Goal: Task Accomplishment & Management: Complete application form

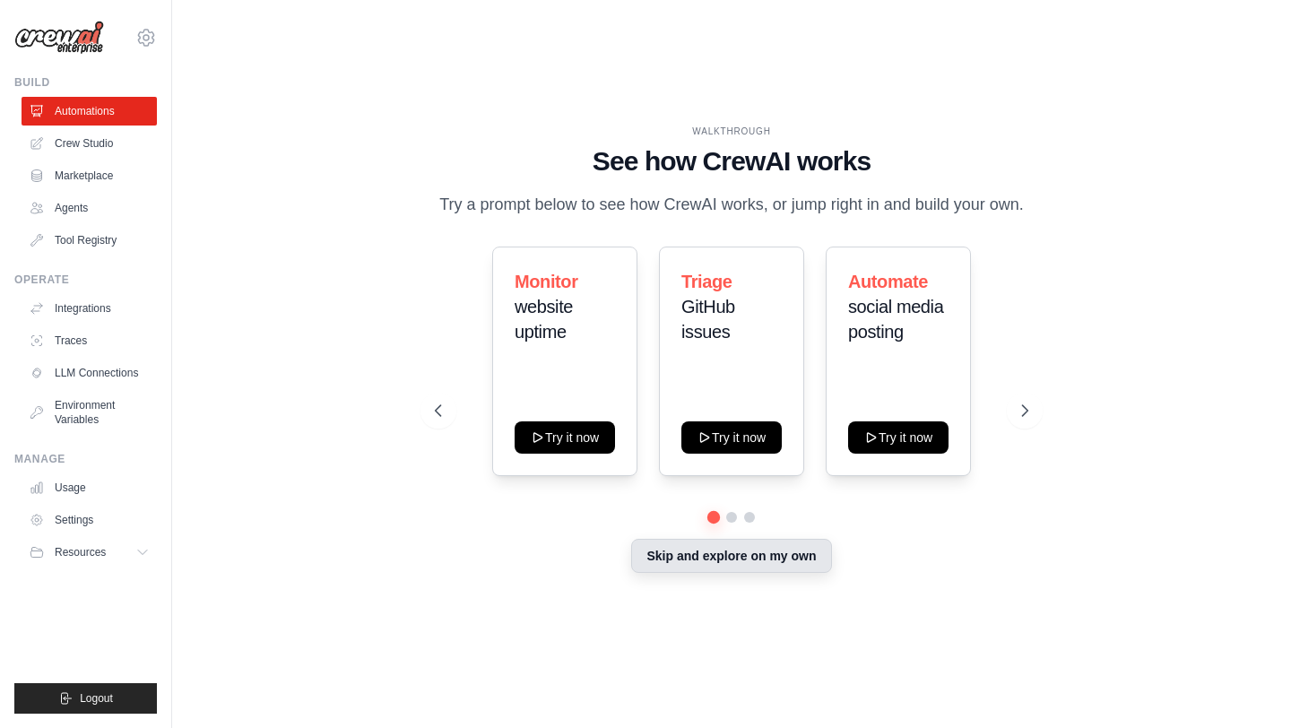
click at [726, 560] on button "Skip and explore on my own" at bounding box center [731, 556] width 200 height 34
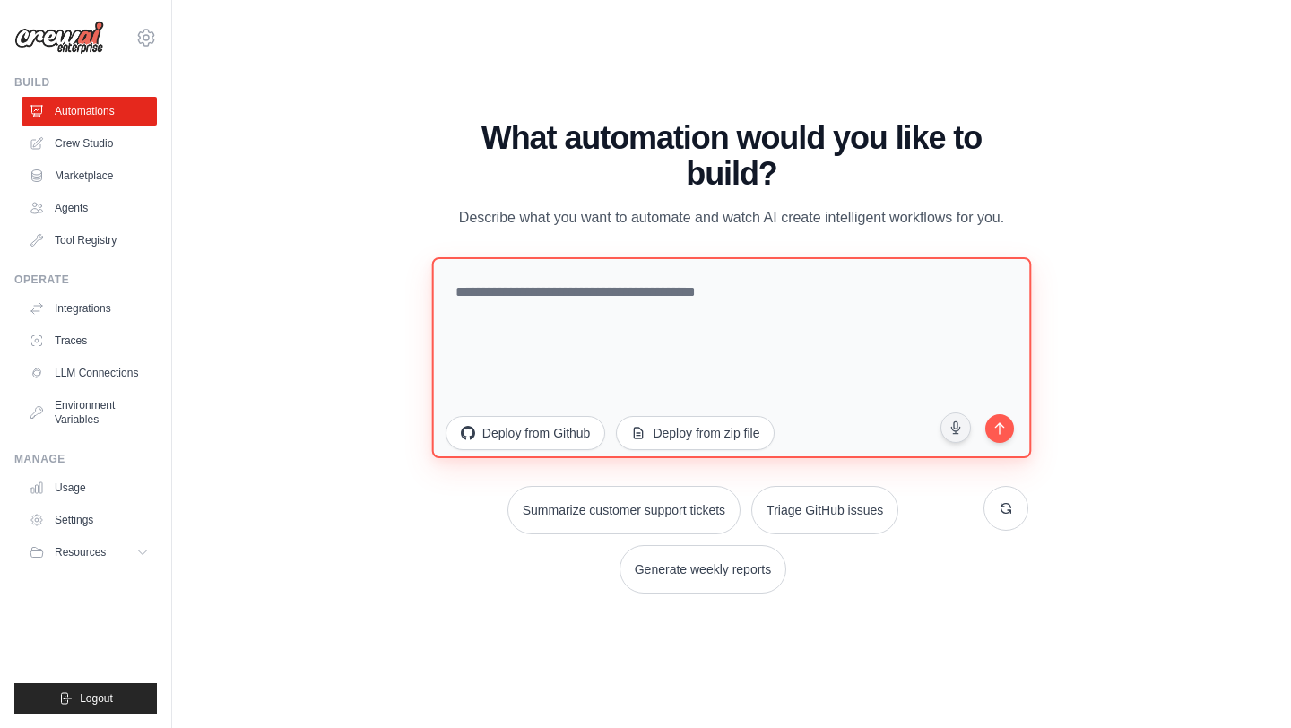
click at [568, 309] on textarea at bounding box center [731, 357] width 600 height 201
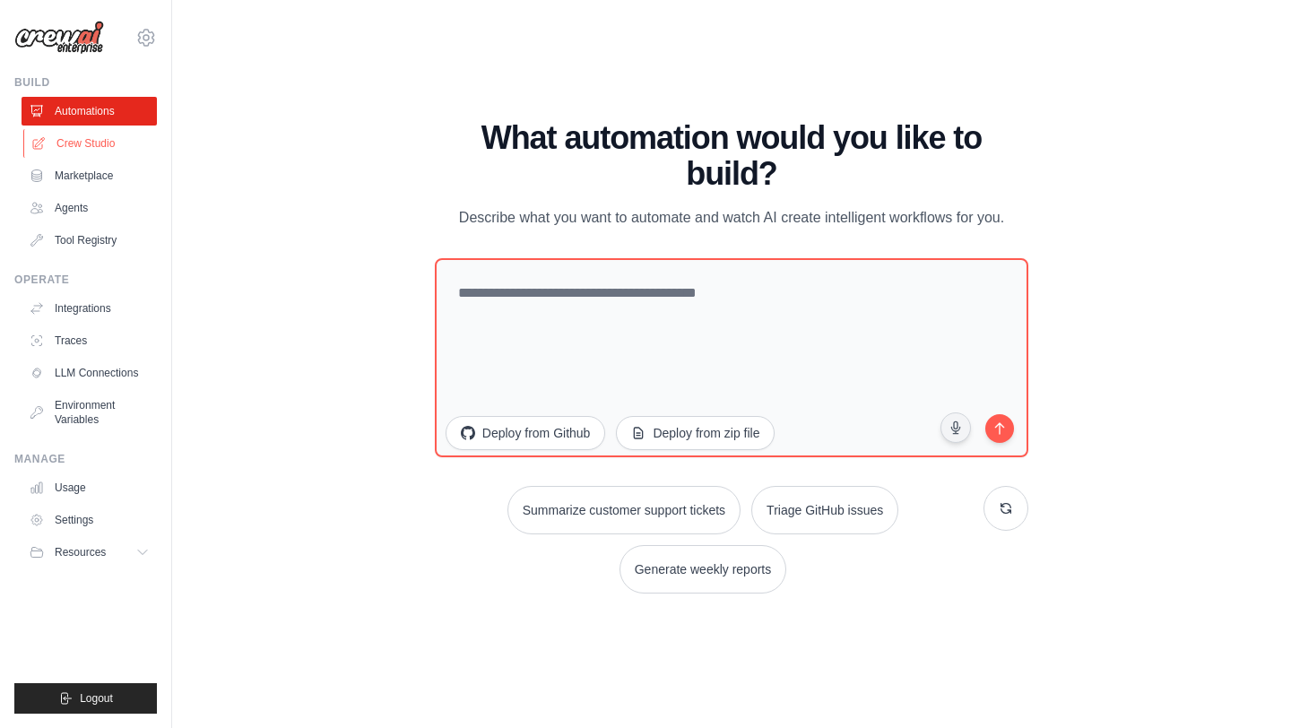
click at [111, 142] on link "Crew Studio" at bounding box center [90, 143] width 135 height 29
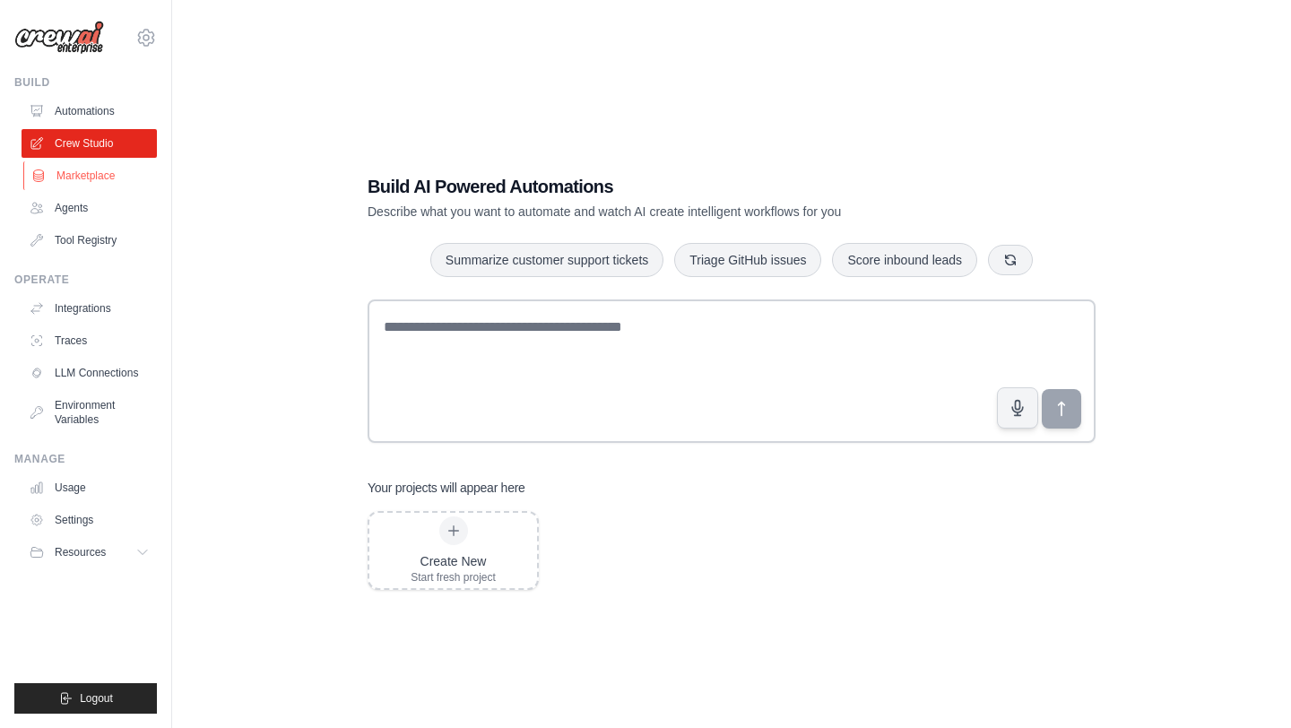
click at [100, 178] on link "Marketplace" at bounding box center [90, 175] width 135 height 29
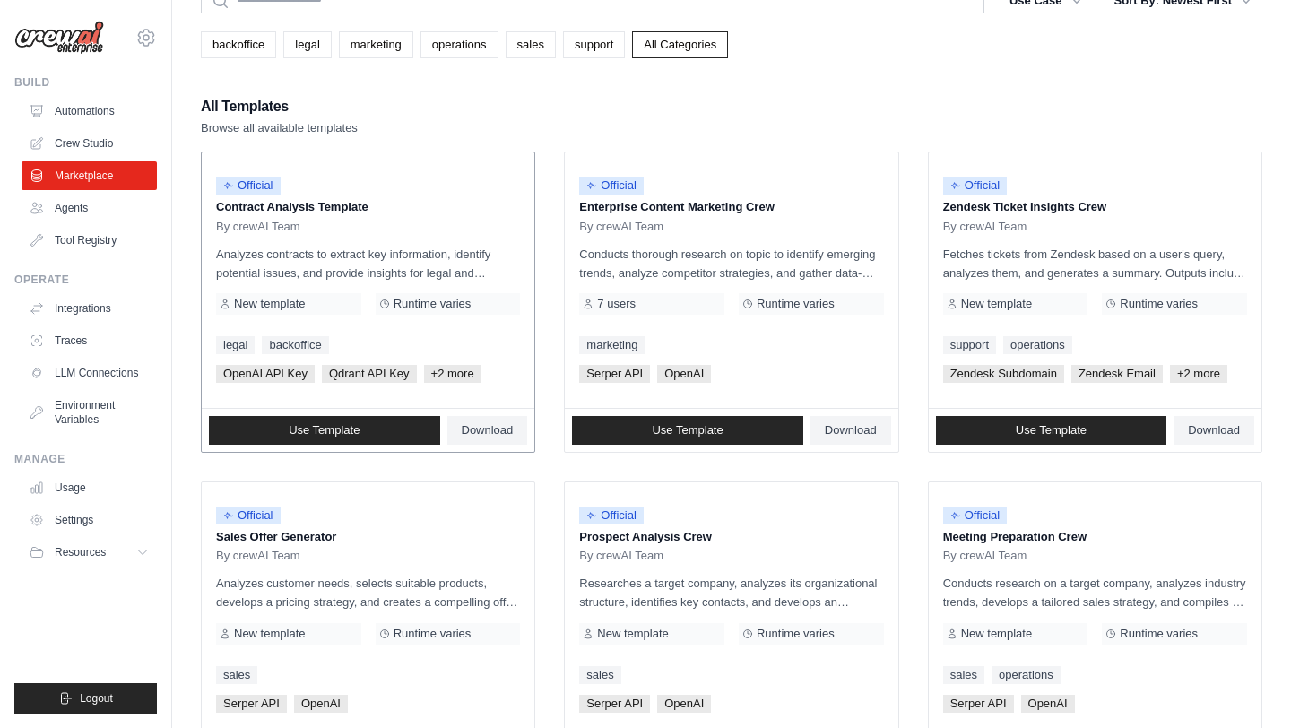
scroll to position [94, 0]
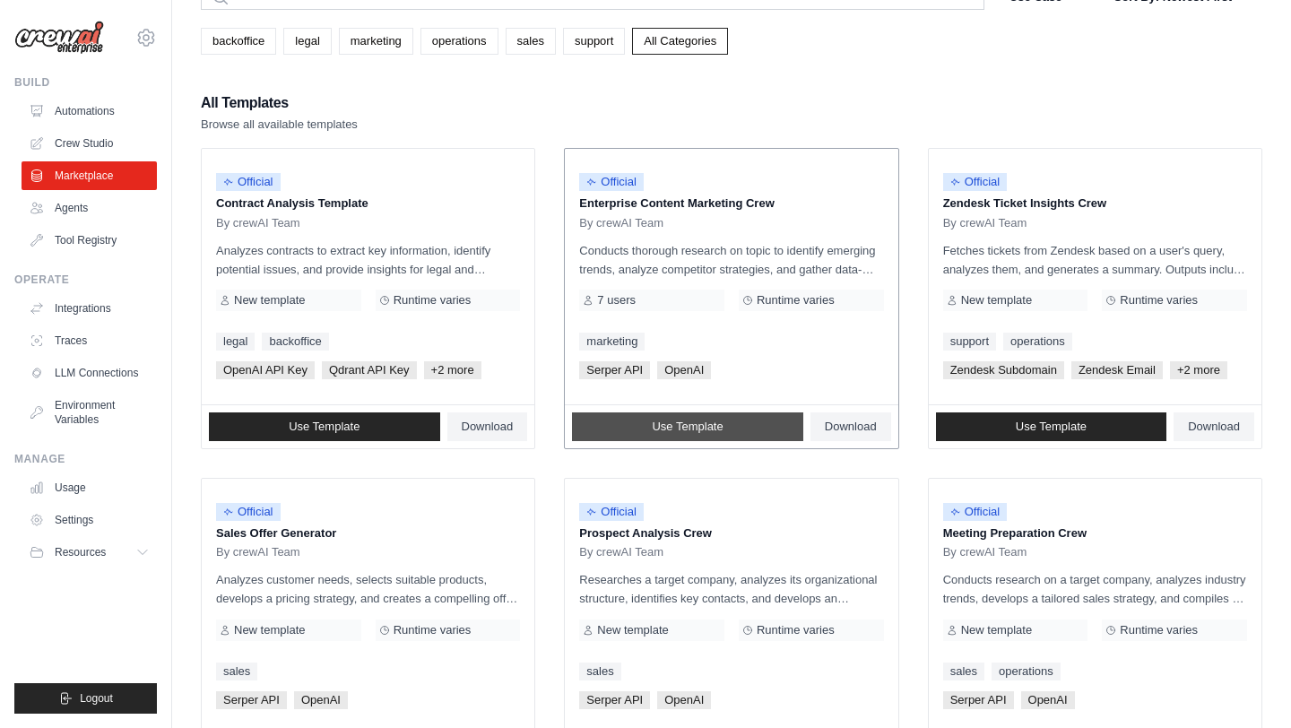
click at [662, 426] on span "Use Template" at bounding box center [687, 427] width 71 height 14
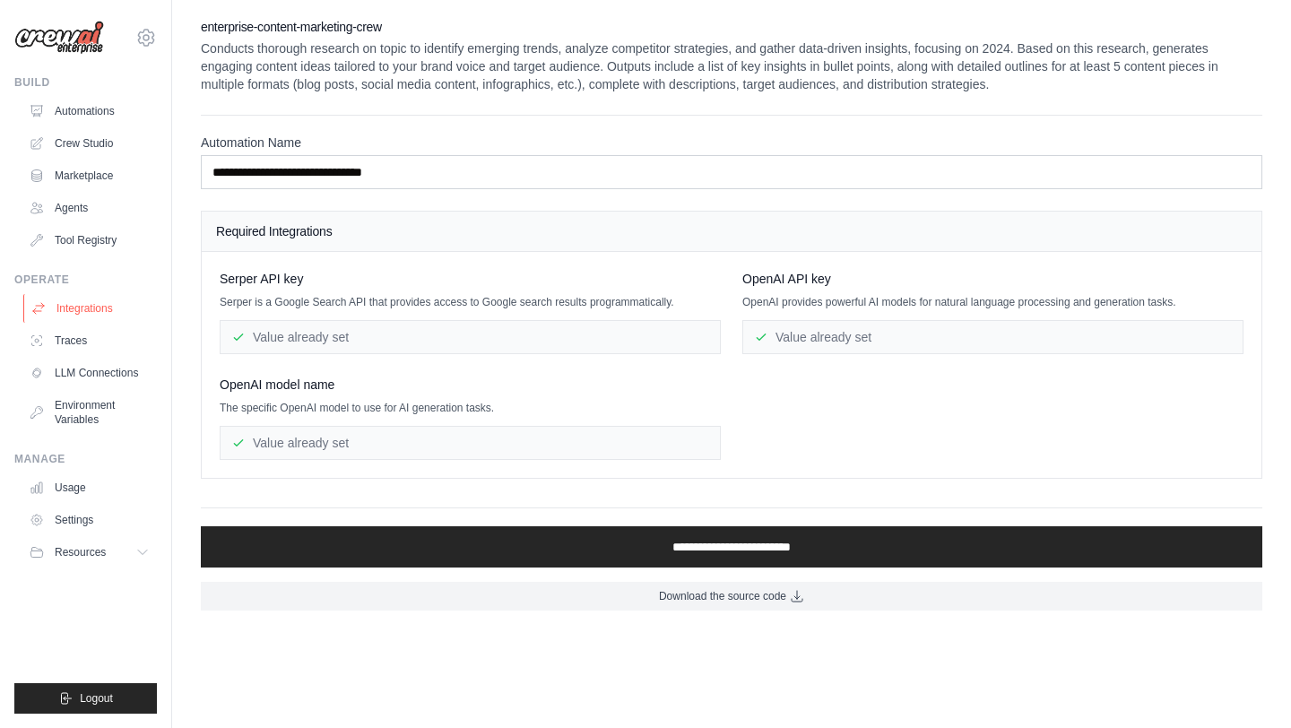
click at [74, 309] on link "Integrations" at bounding box center [90, 308] width 135 height 29
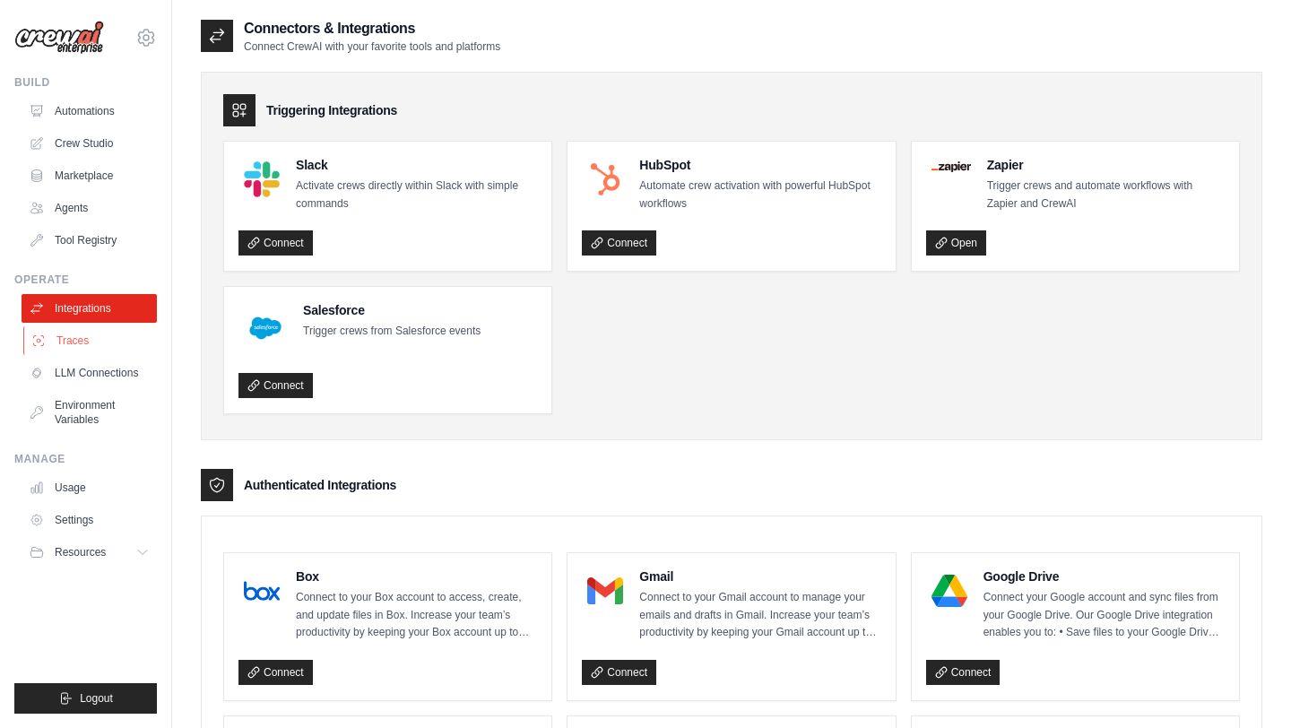
click at [84, 339] on link "Traces" at bounding box center [90, 340] width 135 height 29
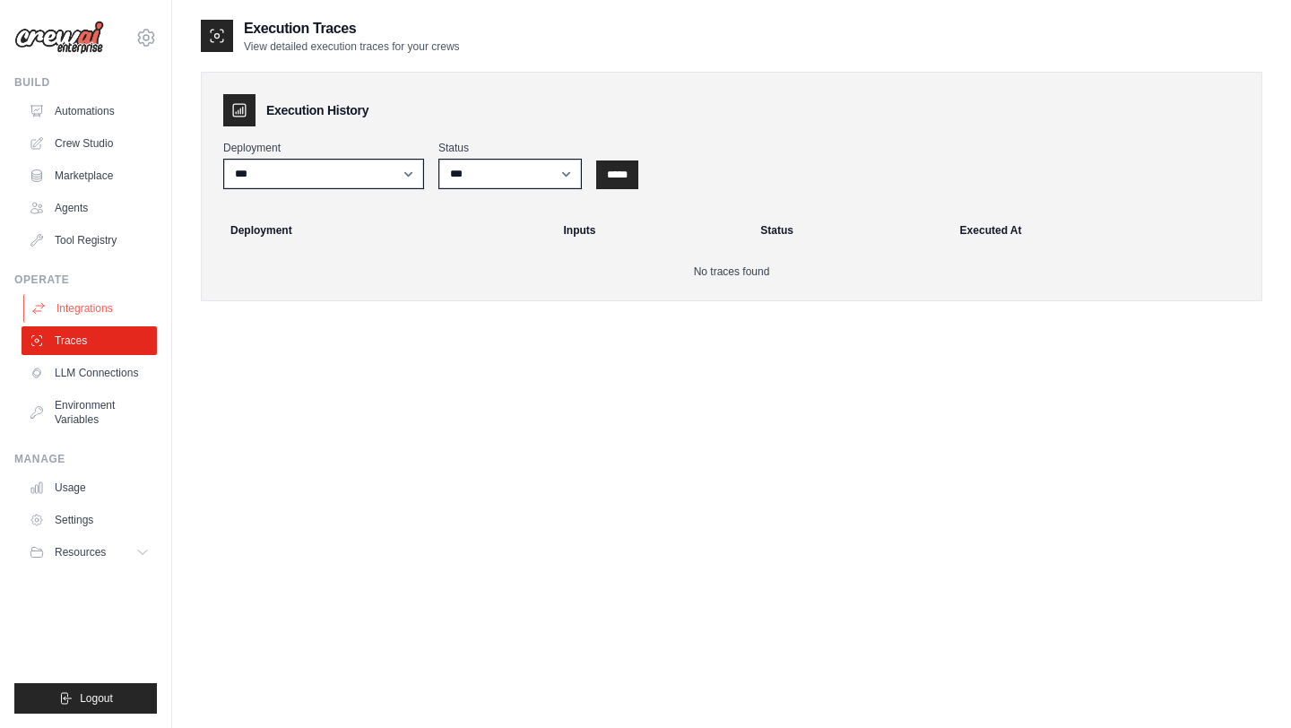
click at [81, 311] on link "Integrations" at bounding box center [90, 308] width 135 height 29
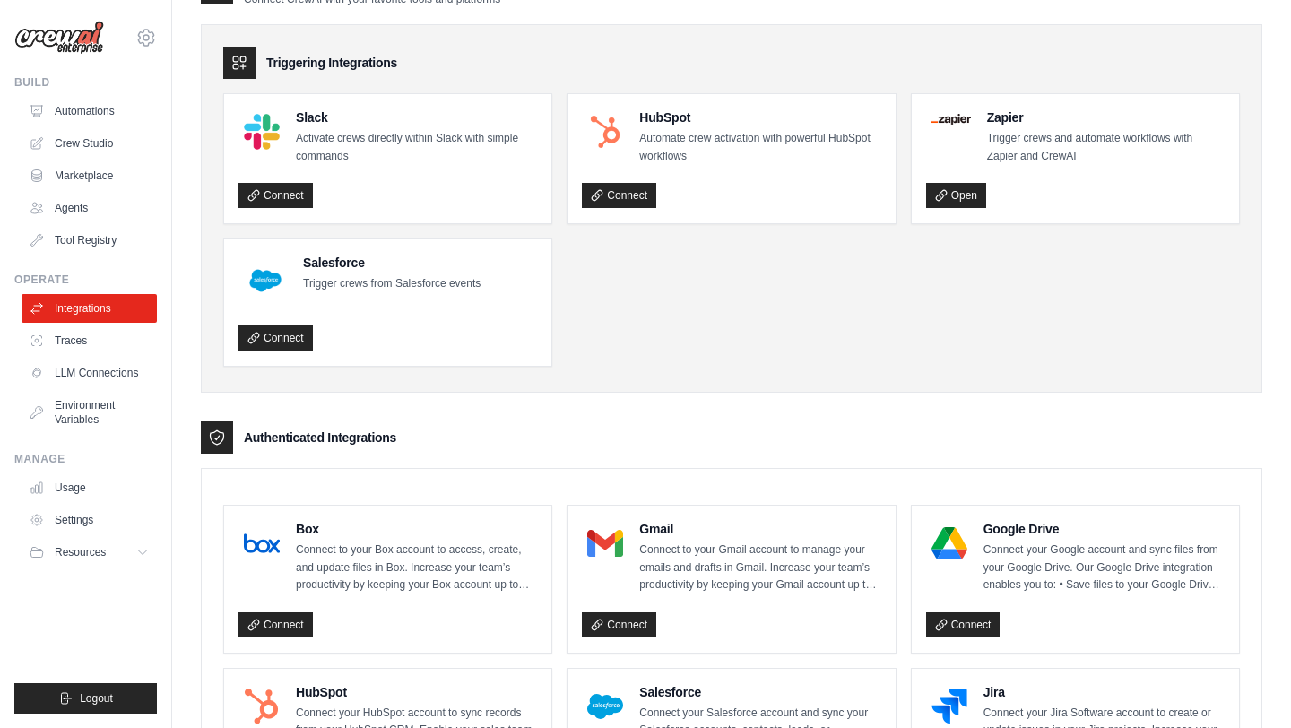
scroll to position [273, 0]
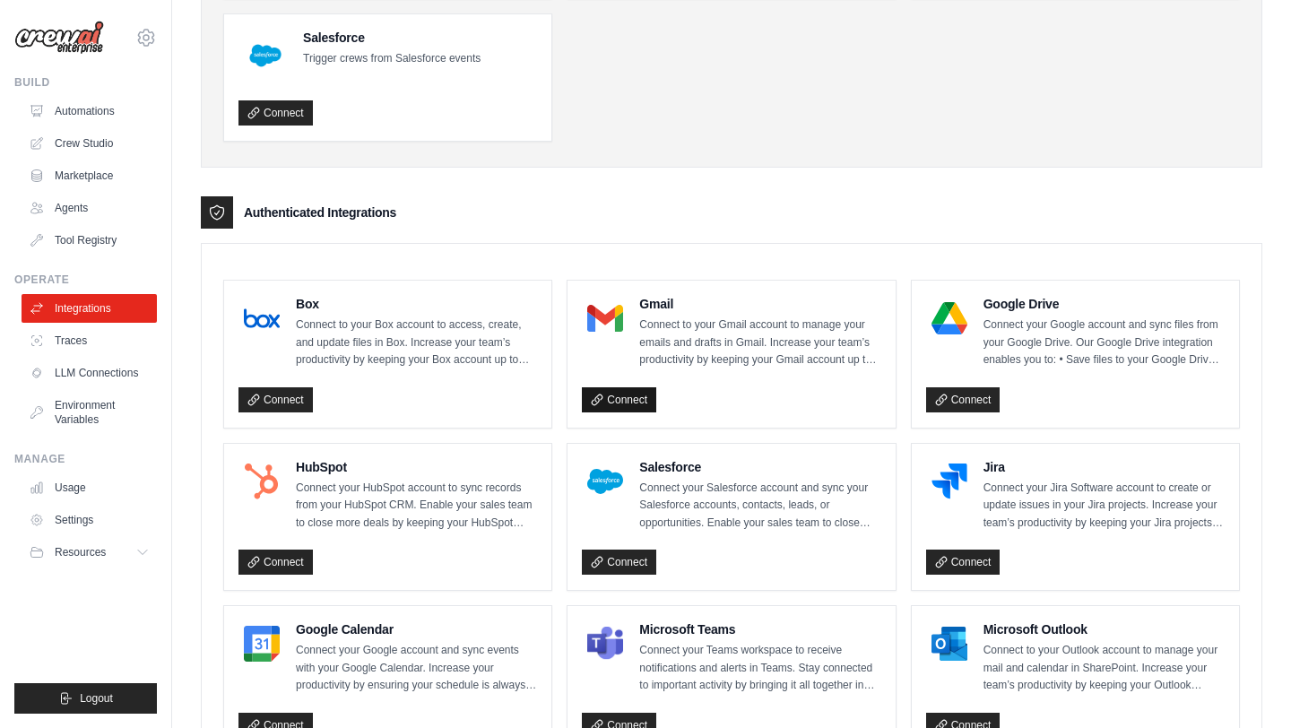
click at [617, 392] on link "Connect" at bounding box center [619, 399] width 74 height 25
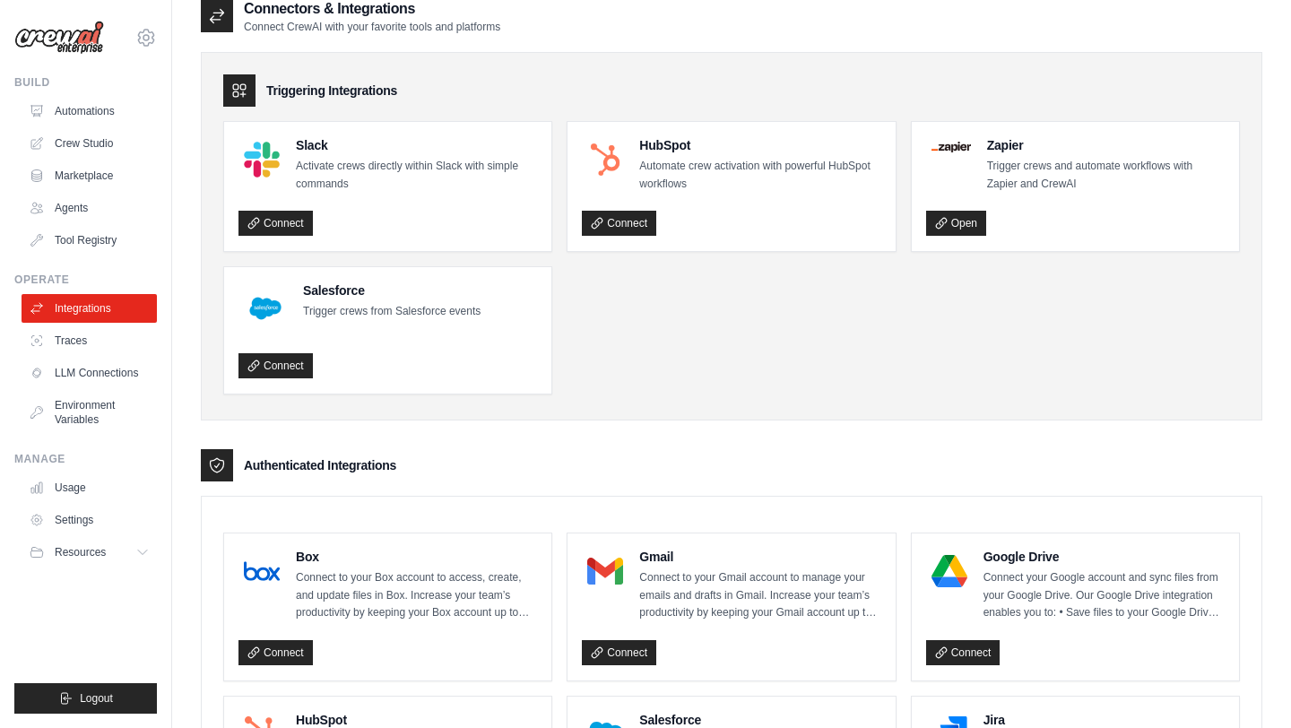
scroll to position [0, 0]
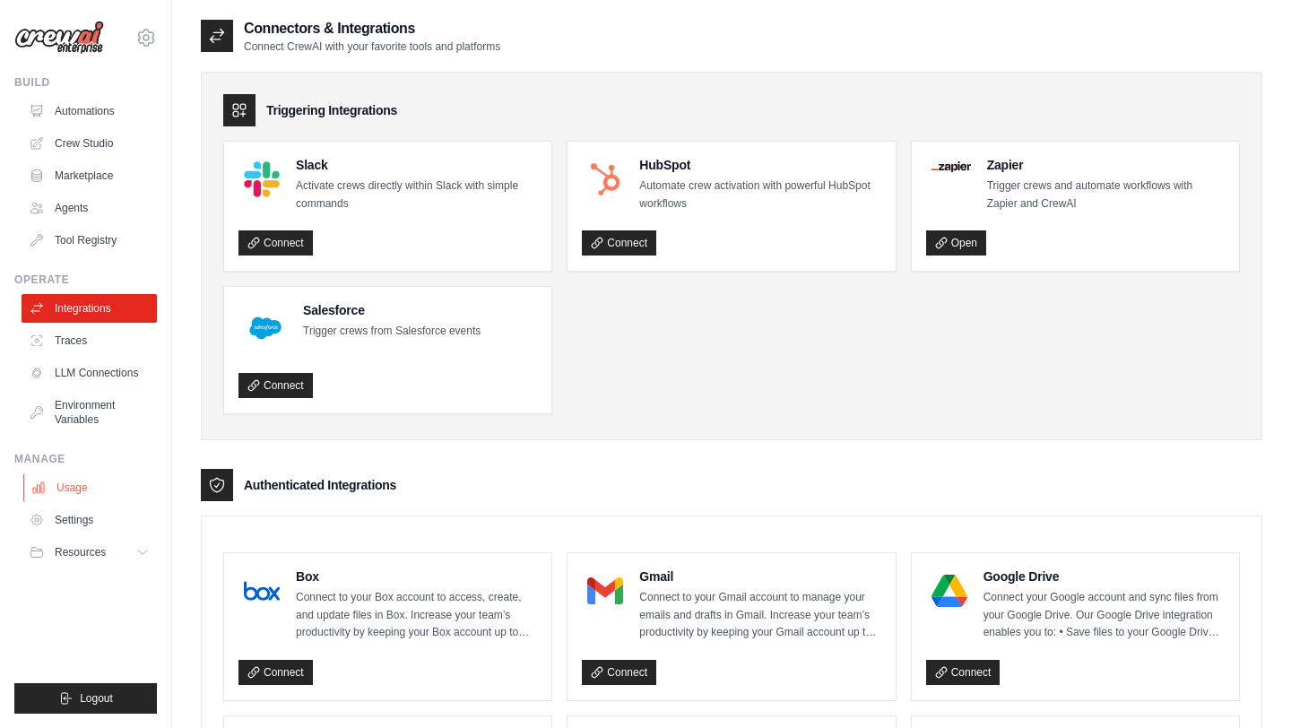
click at [84, 484] on link "Usage" at bounding box center [90, 487] width 135 height 29
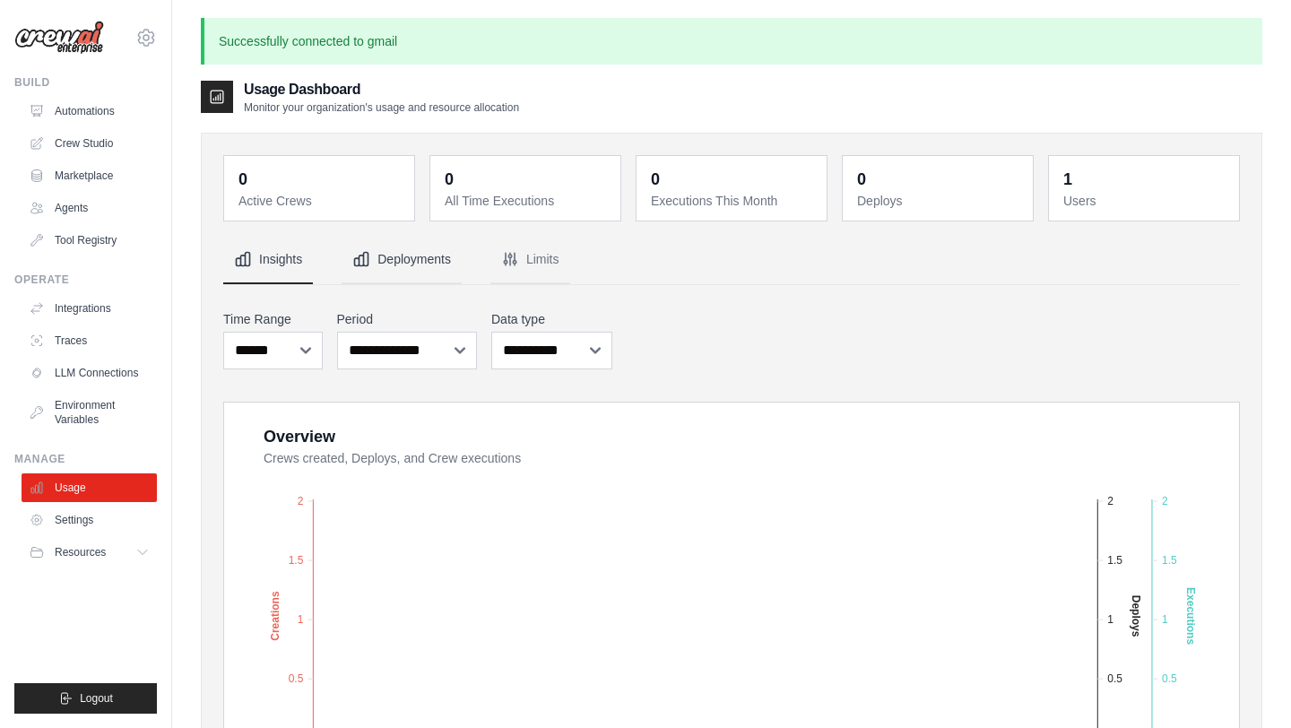
click at [404, 269] on button "Deployments" at bounding box center [402, 260] width 120 height 48
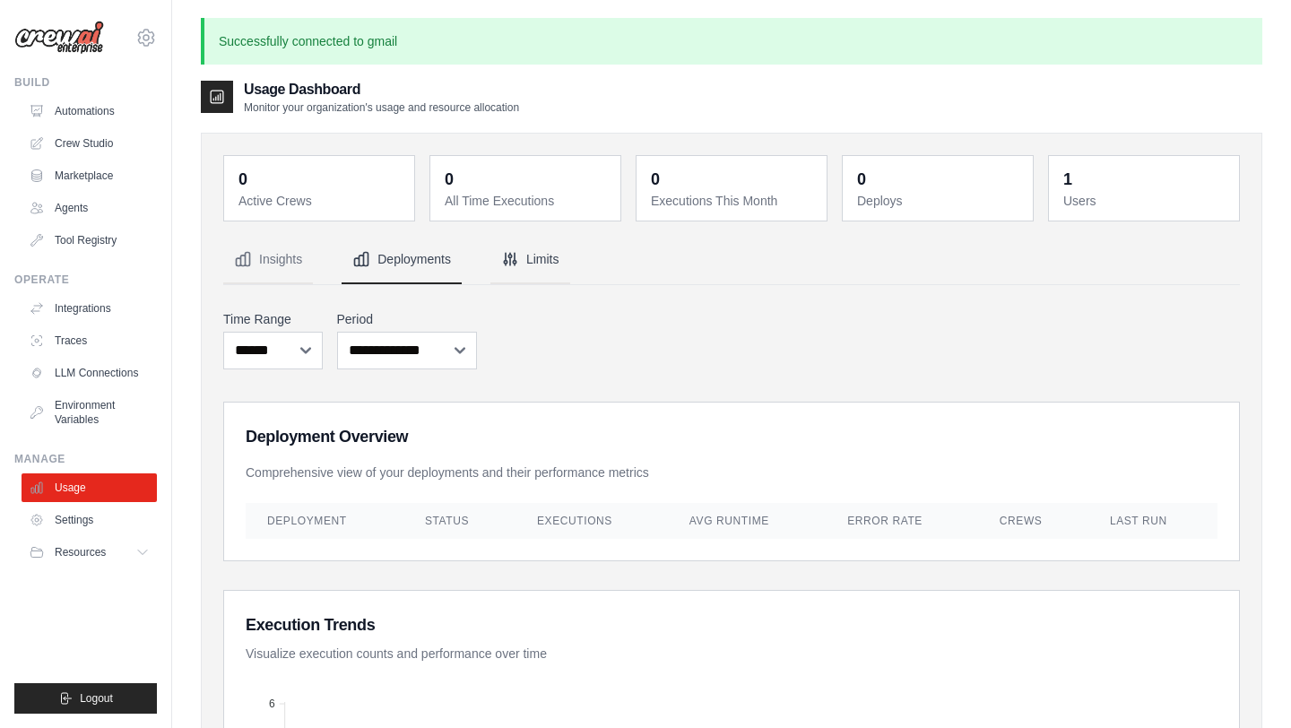
click at [517, 270] on button "Limits" at bounding box center [530, 260] width 80 height 48
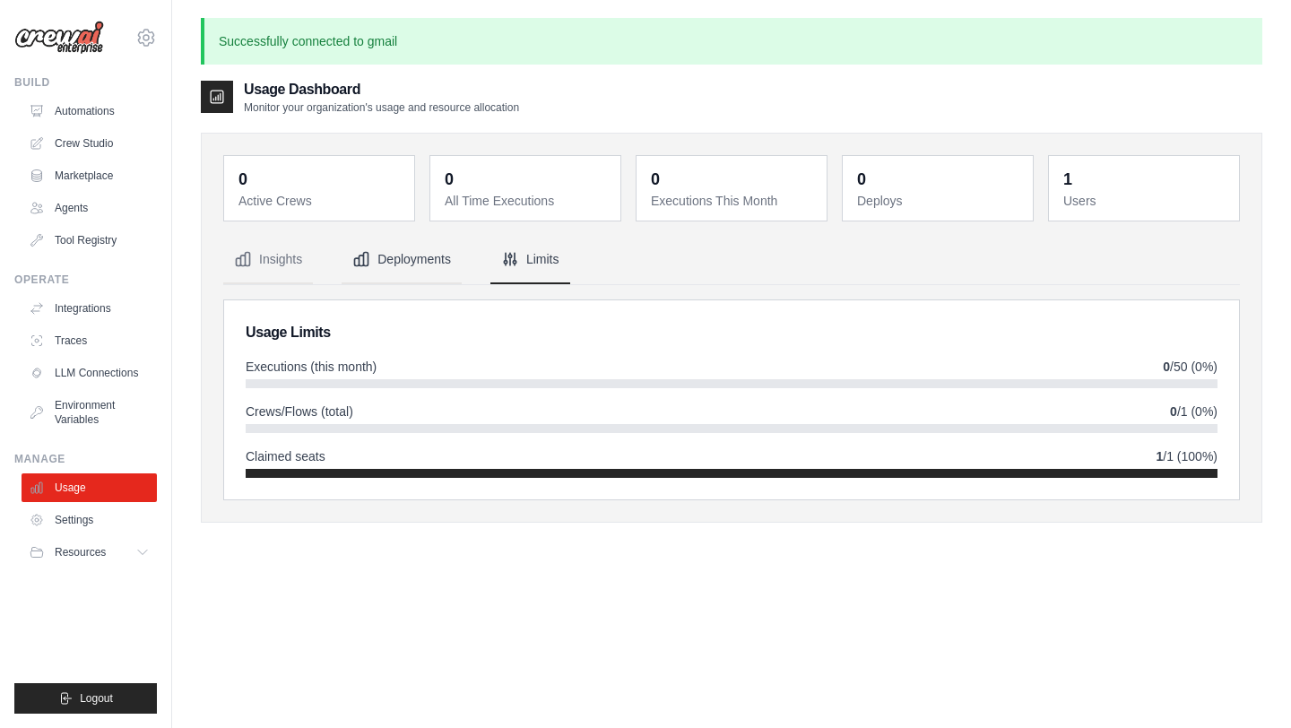
click at [424, 257] on button "Deployments" at bounding box center [402, 260] width 120 height 48
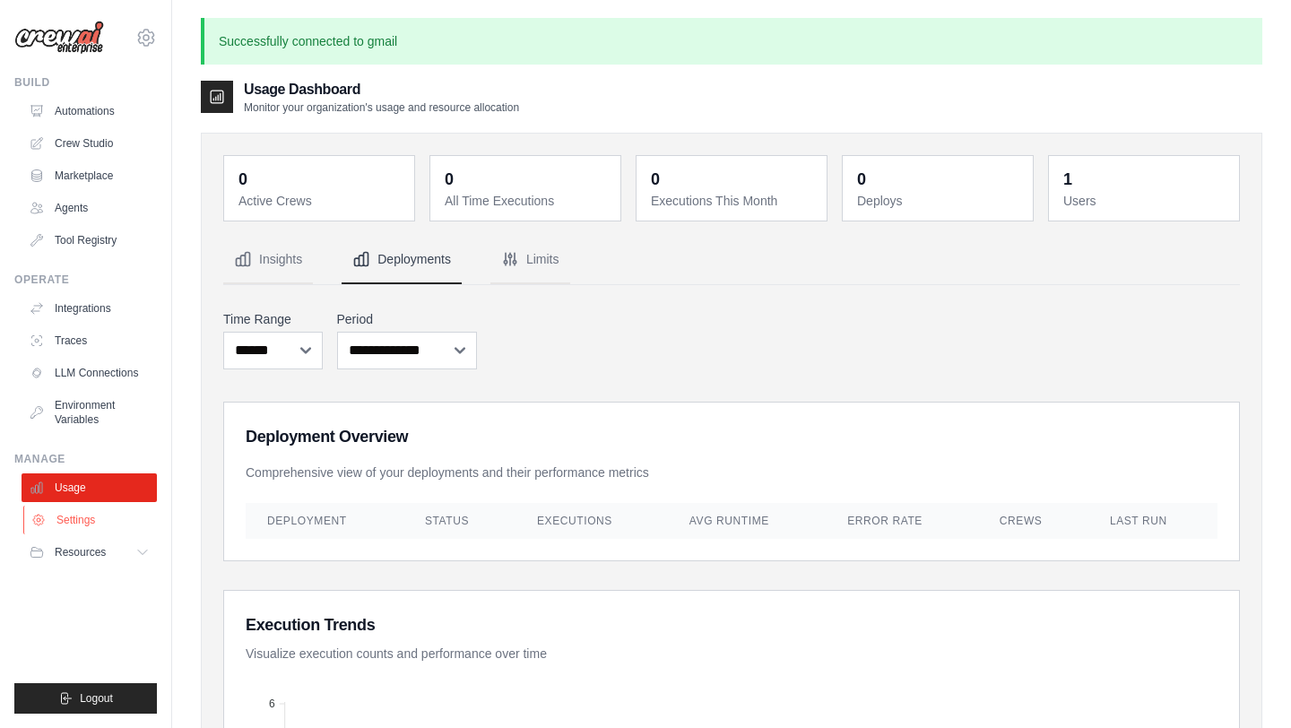
click at [126, 524] on link "Settings" at bounding box center [90, 520] width 135 height 29
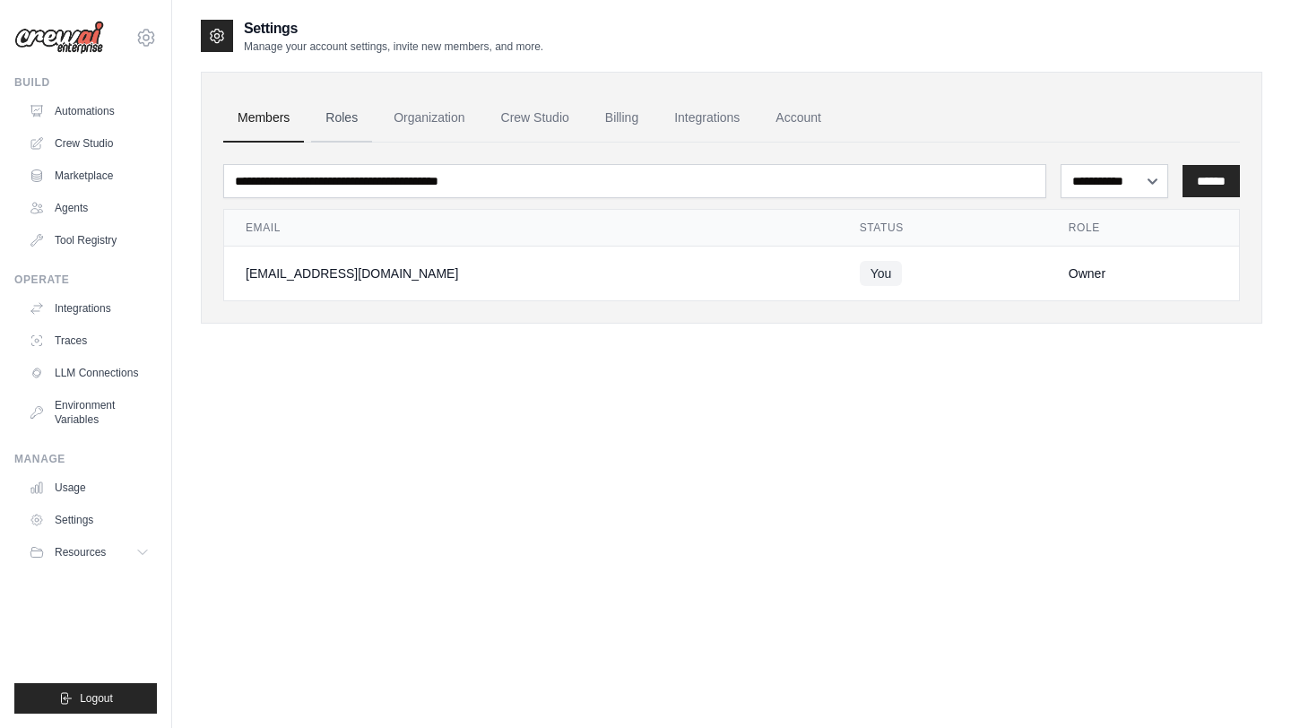
click at [346, 120] on link "Roles" at bounding box center [341, 118] width 61 height 48
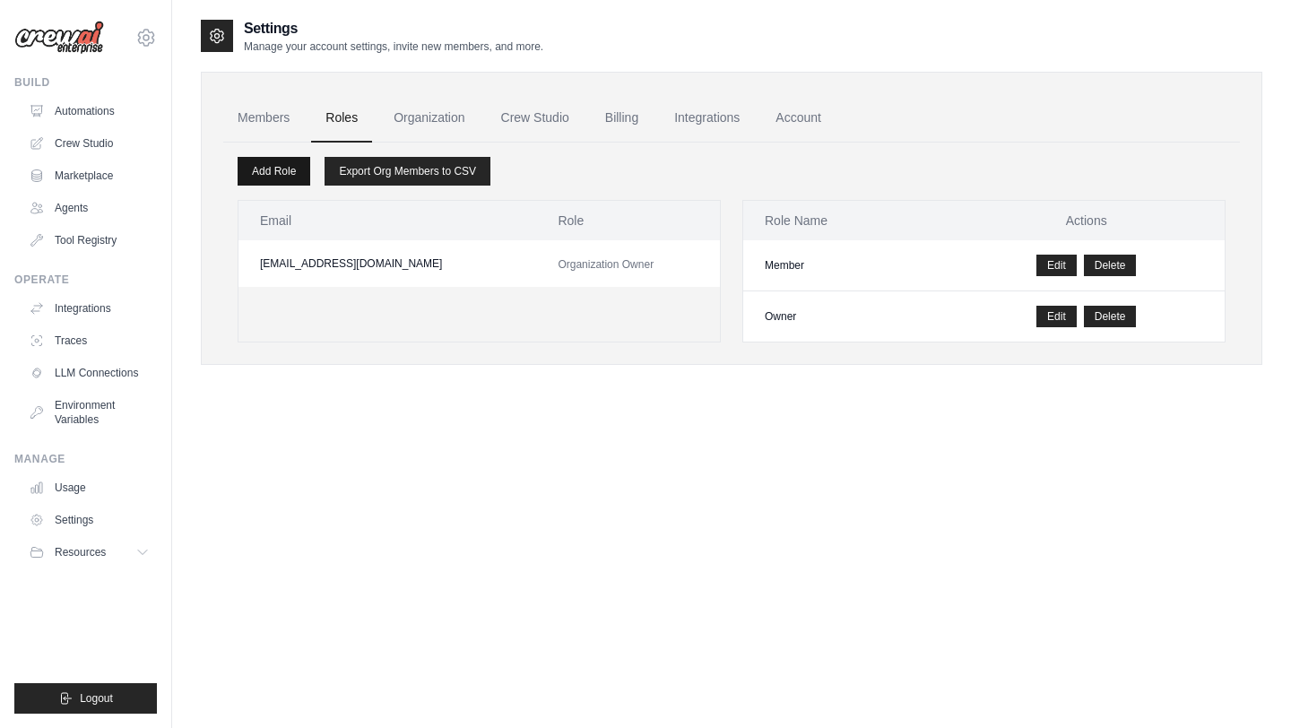
click at [282, 170] on link "Add Role" at bounding box center [274, 171] width 73 height 29
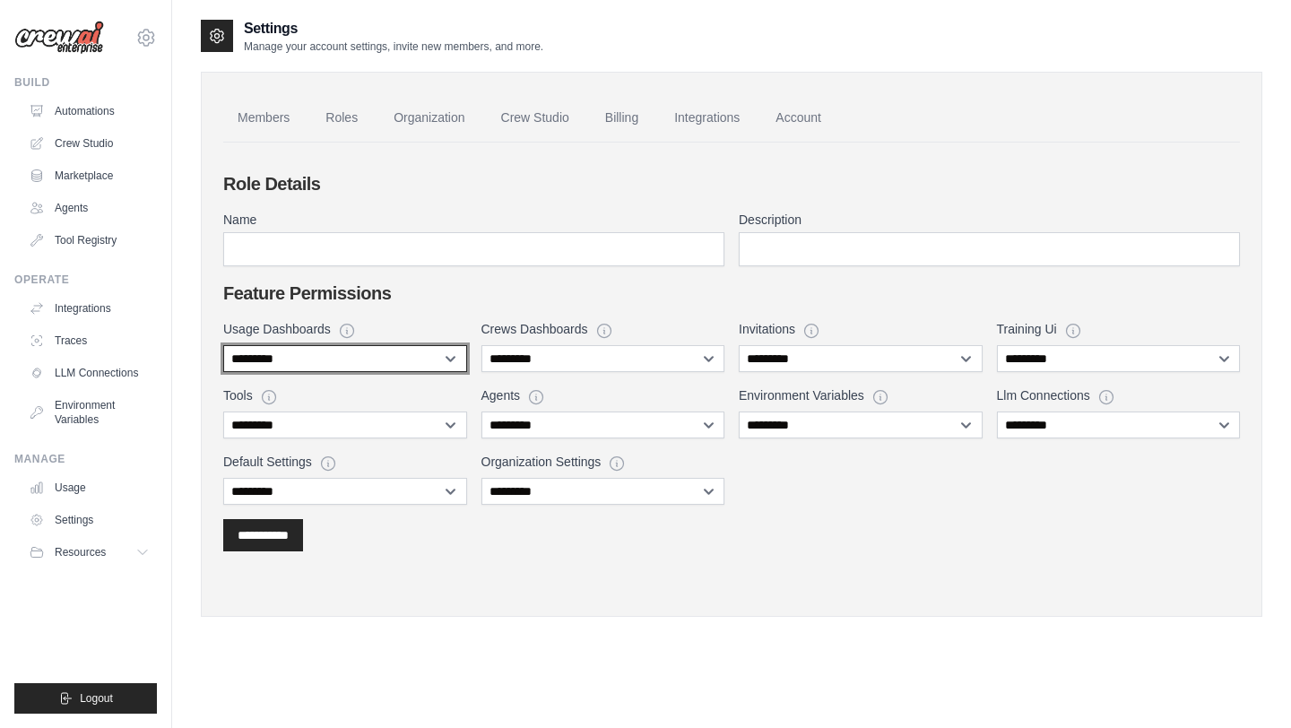
click at [420, 354] on select "**********" at bounding box center [345, 358] width 244 height 27
click at [559, 122] on link "Crew Studio" at bounding box center [535, 118] width 97 height 48
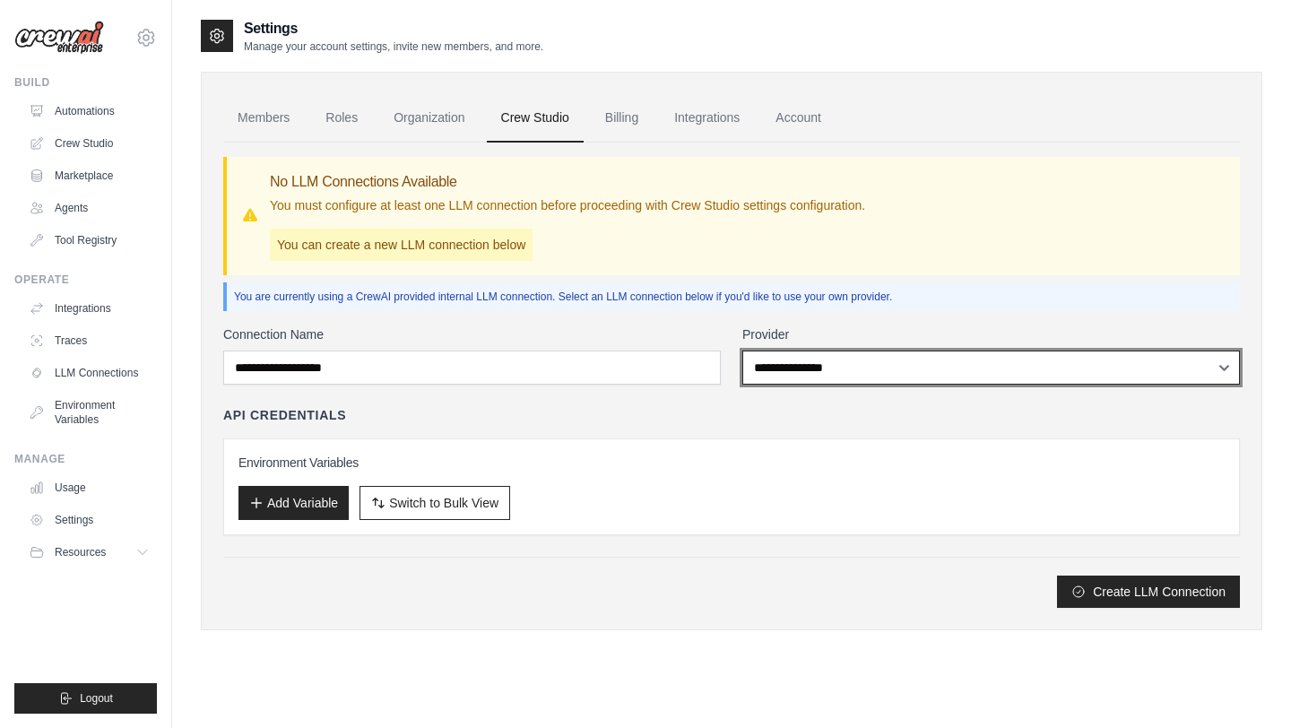
click at [778, 371] on select "**********" at bounding box center [991, 368] width 498 height 34
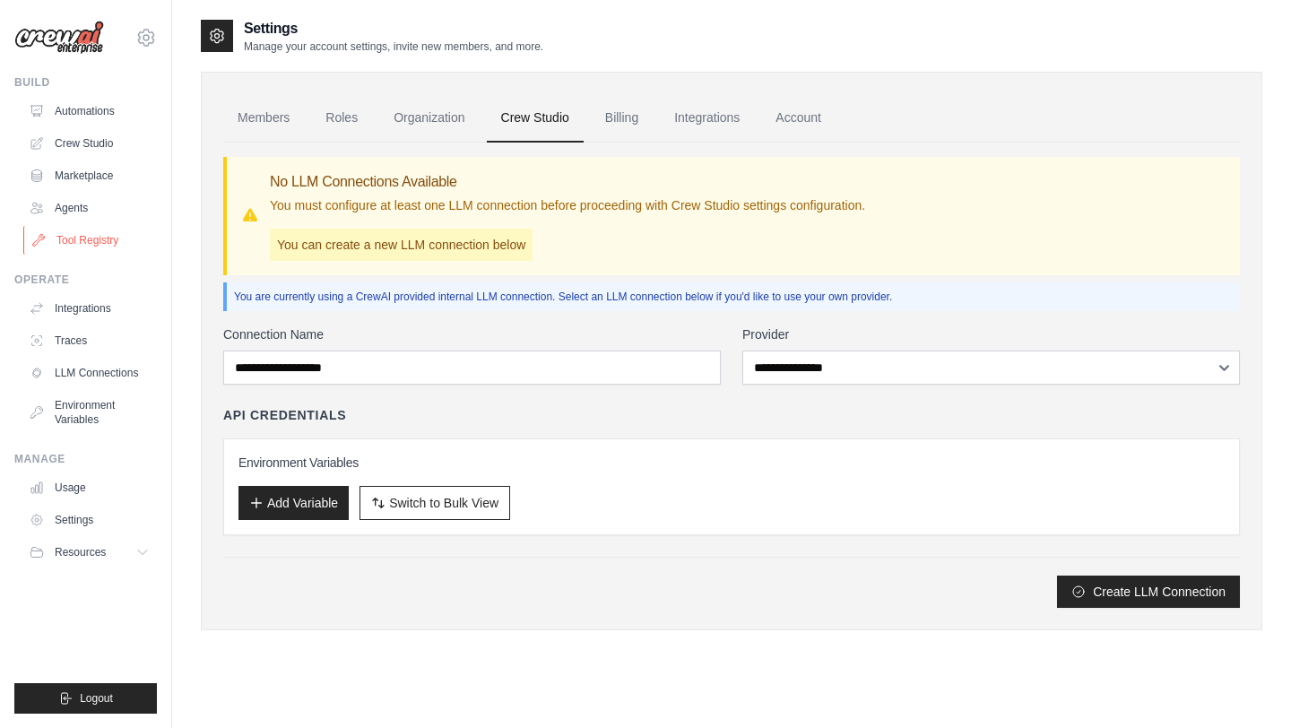
click at [49, 226] on link "Tool Registry" at bounding box center [90, 240] width 135 height 29
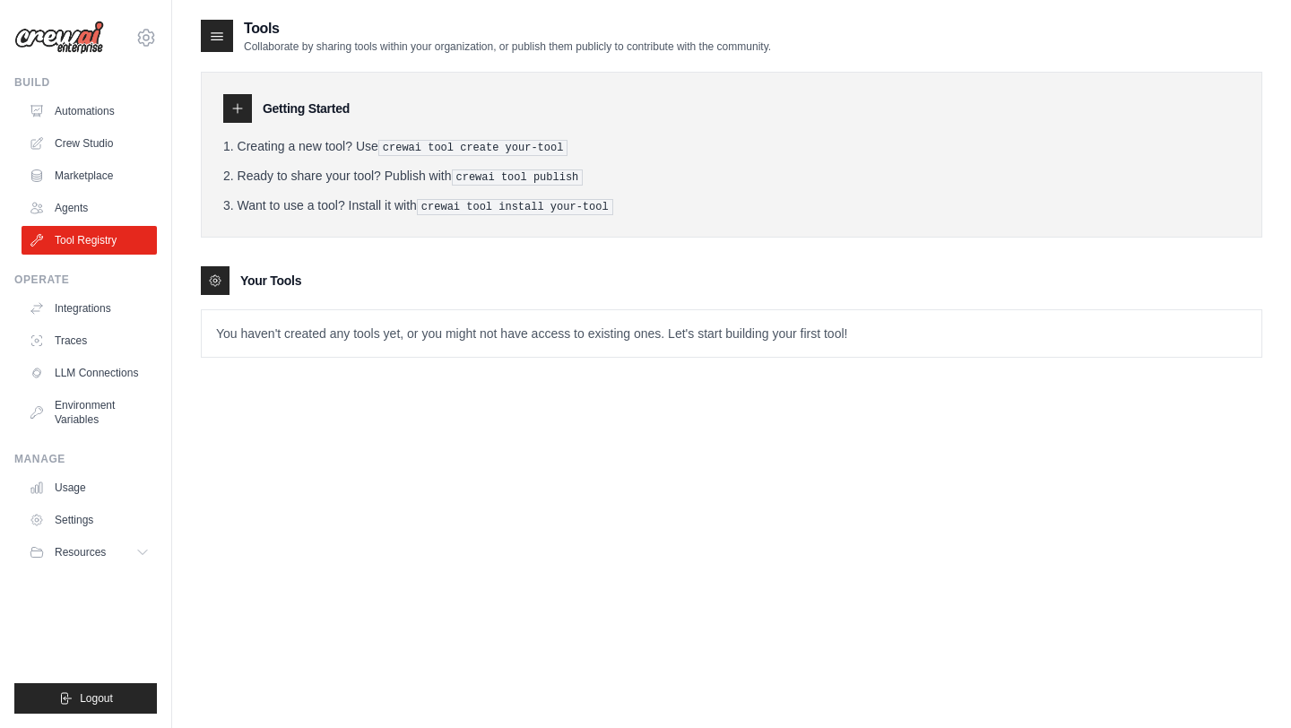
click at [245, 276] on h3 "Your Tools" at bounding box center [270, 281] width 61 height 18
click at [260, 338] on p "You haven't created any tools yet, or you might not have access to existing one…" at bounding box center [732, 333] width 1060 height 47
click at [247, 108] on div at bounding box center [237, 108] width 29 height 29
click at [405, 143] on pre "crewai tool create your-tool" at bounding box center [473, 148] width 190 height 16
click at [82, 203] on link "Agents" at bounding box center [90, 208] width 135 height 29
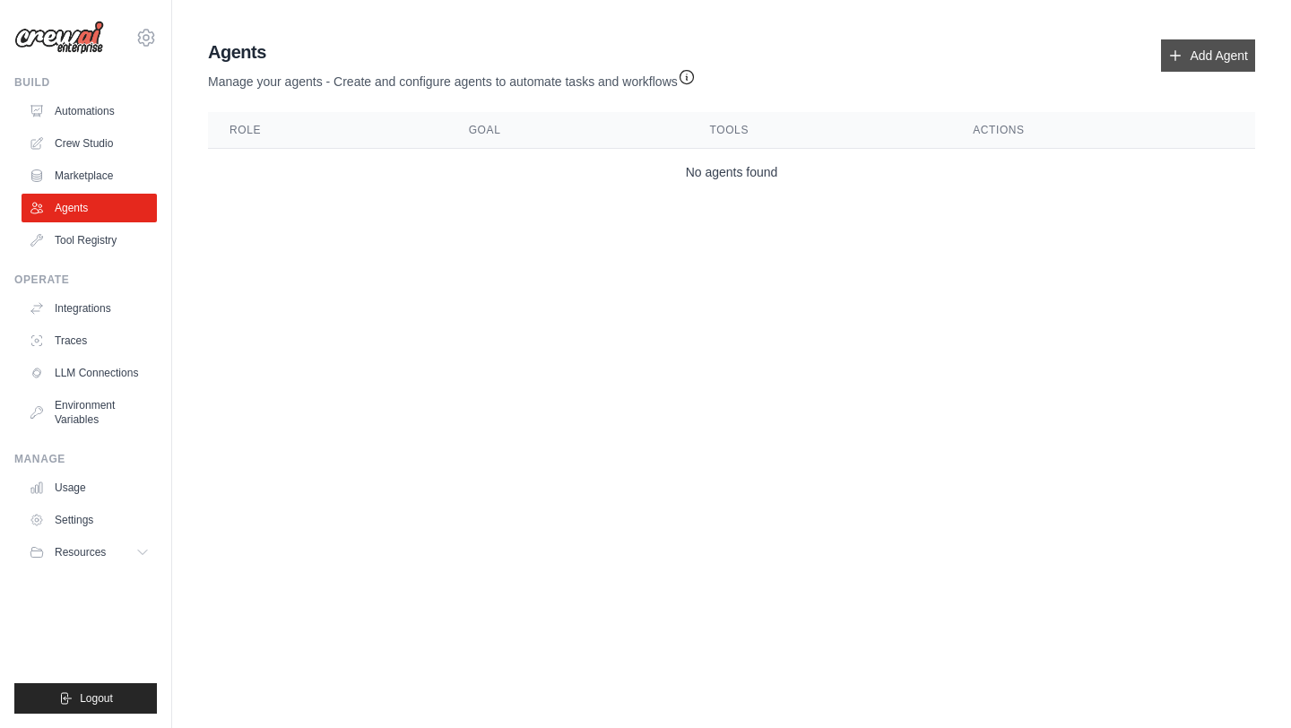
click at [1223, 58] on link "Add Agent" at bounding box center [1208, 55] width 94 height 32
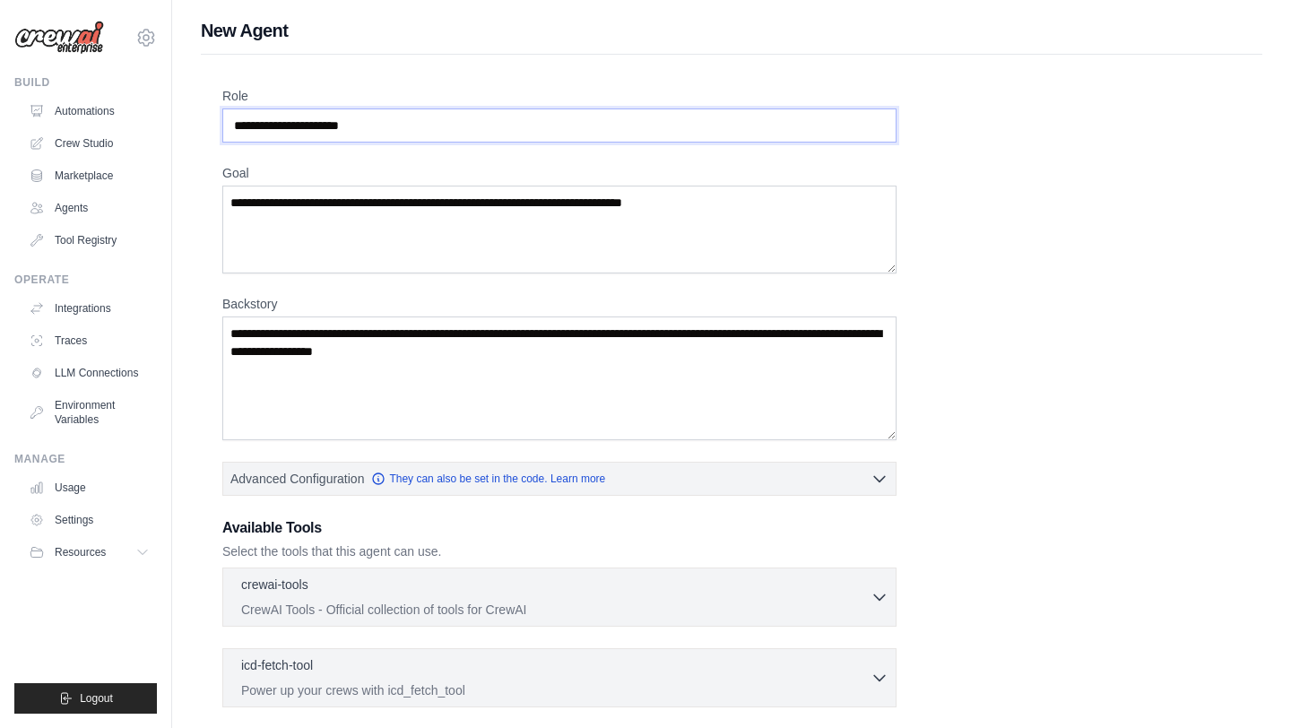
click at [336, 133] on input "Role" at bounding box center [559, 125] width 674 height 34
click at [425, 257] on textarea "Goal" at bounding box center [559, 230] width 674 height 88
click at [435, 349] on textarea "Backstory" at bounding box center [559, 378] width 674 height 124
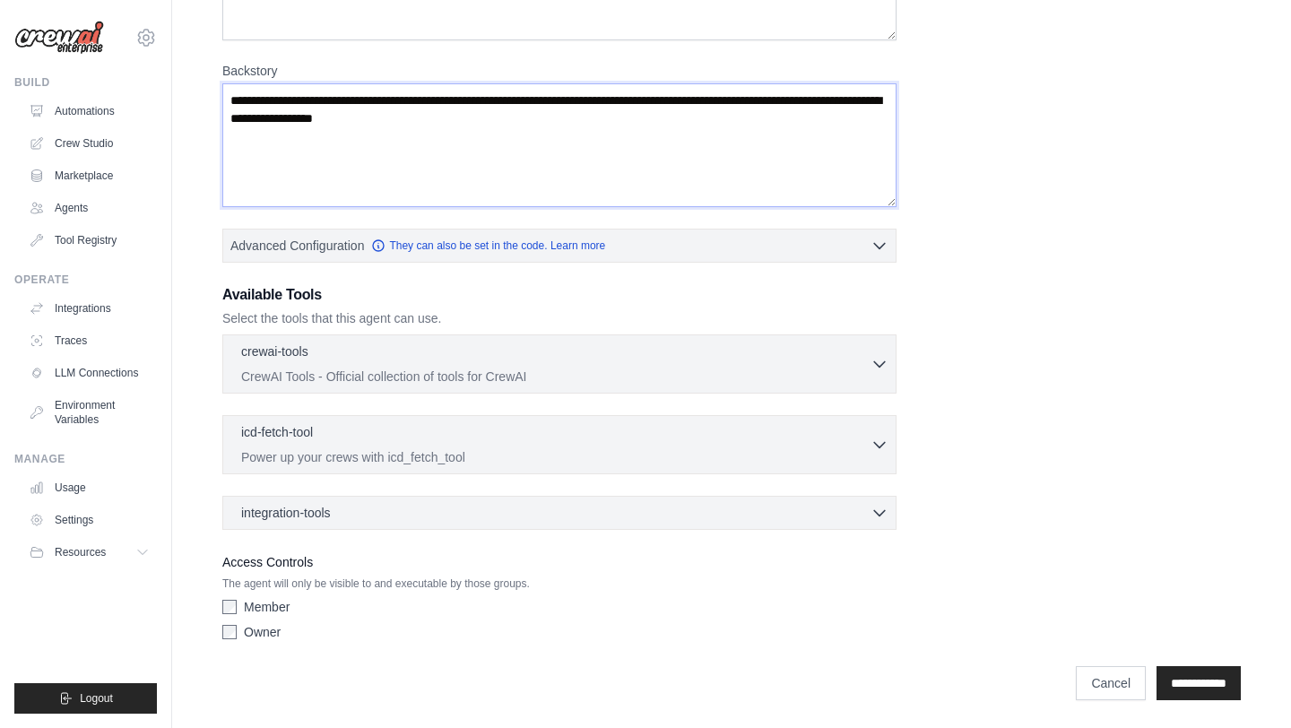
scroll to position [234, 0]
click at [500, 363] on div "crewai-tools 0 selected CrewAI Tools - Official collection of tools for CrewAI" at bounding box center [555, 362] width 629 height 43
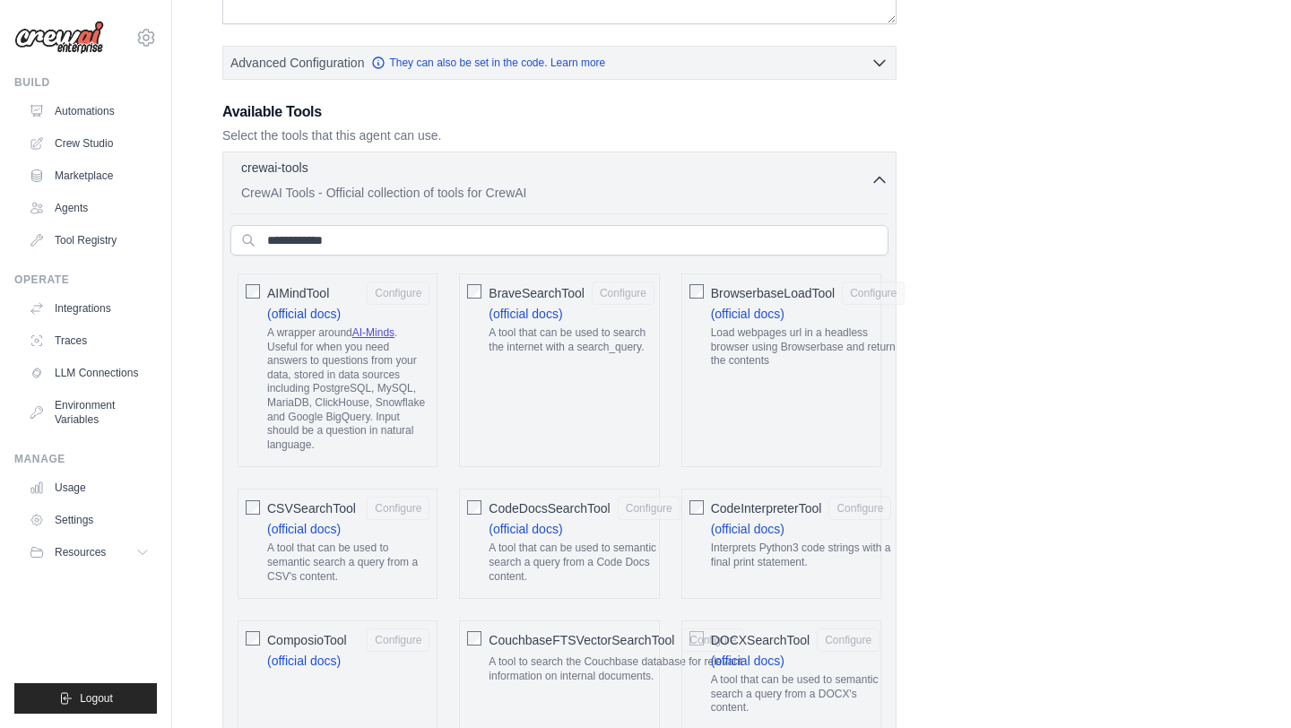
click at [443, 190] on p "CrewAI Tools - Official collection of tools for CrewAI" at bounding box center [555, 193] width 629 height 18
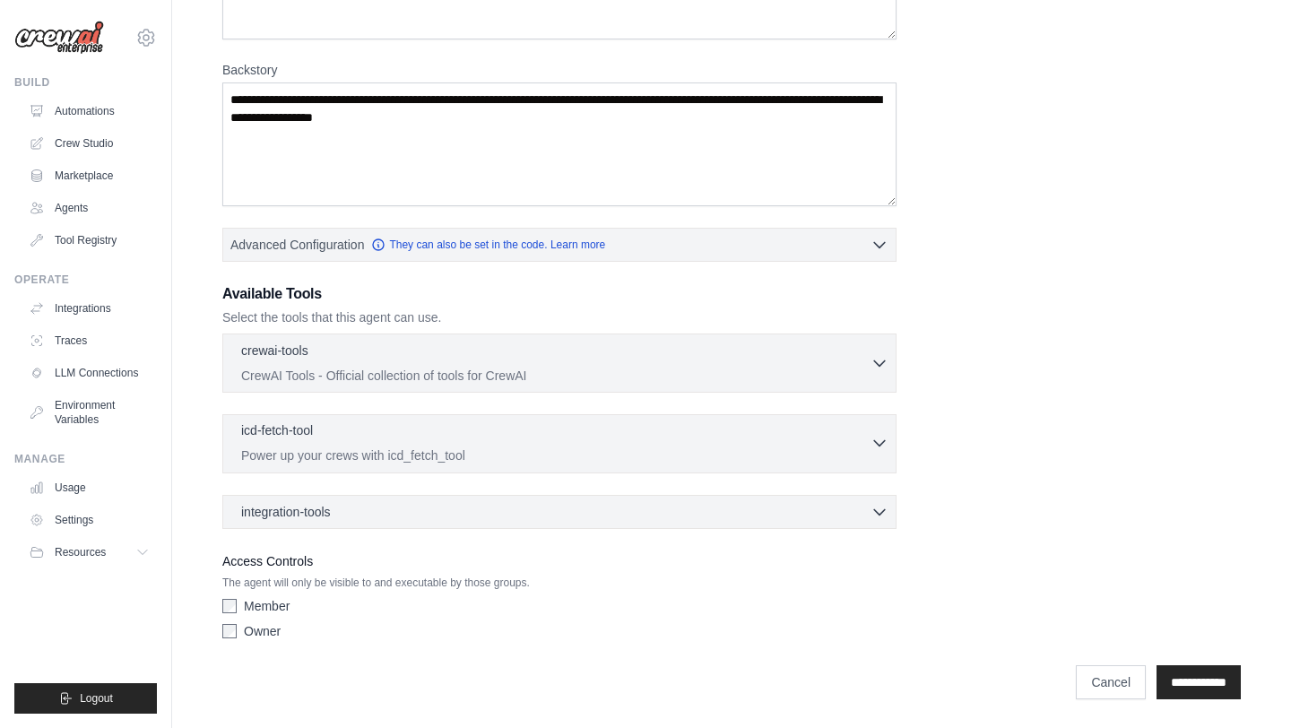
click at [458, 451] on p "Power up your crews with icd_fetch_tool" at bounding box center [555, 455] width 629 height 18
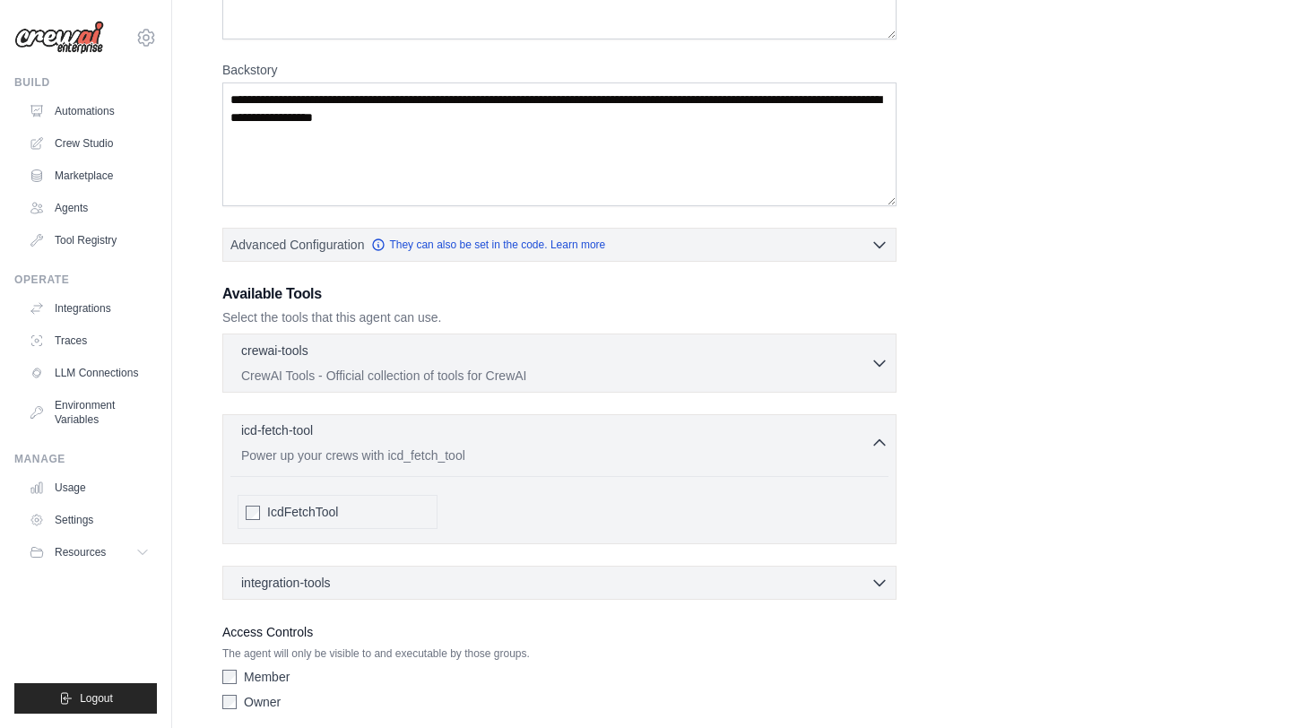
click at [458, 453] on p "Power up your crews with icd_fetch_tool" at bounding box center [555, 455] width 629 height 18
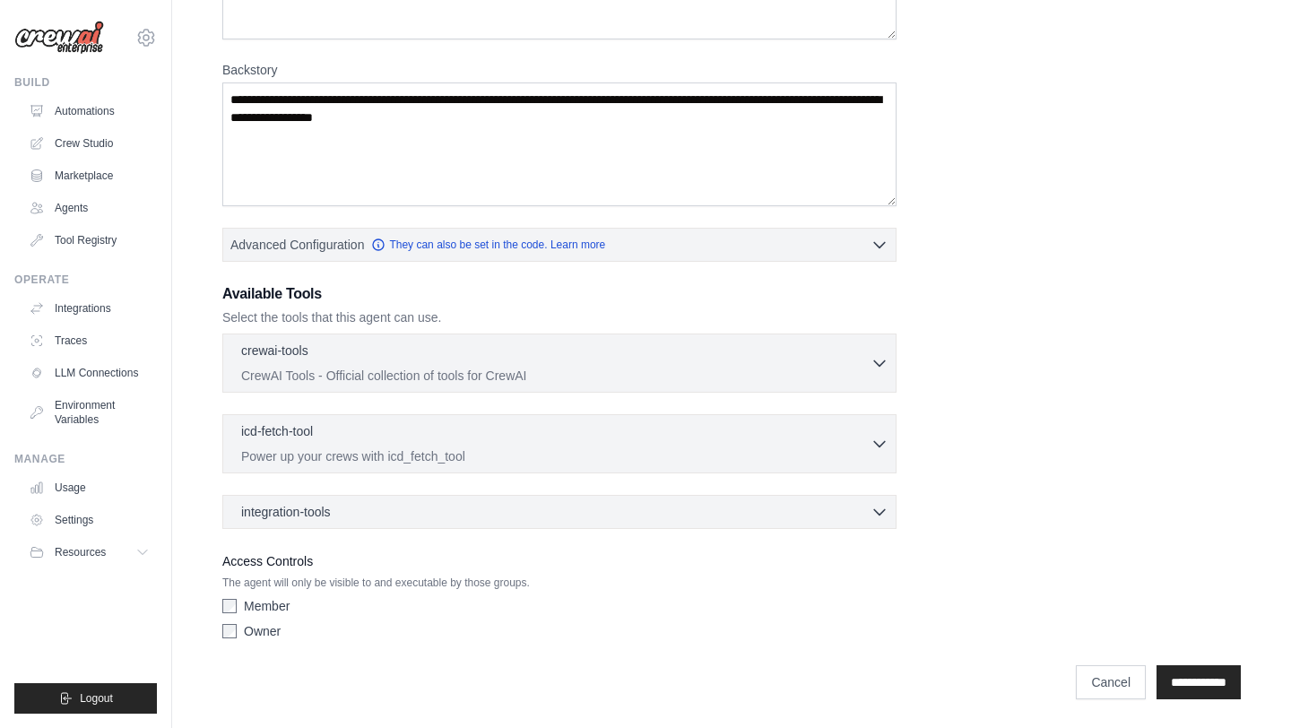
click at [417, 520] on div "integration-tools 0 selected Box Save files to Box Gmail" at bounding box center [559, 512] width 674 height 34
click at [1094, 665] on link "Cancel" at bounding box center [1111, 682] width 70 height 34
